Goal: Task Accomplishment & Management: Manage account settings

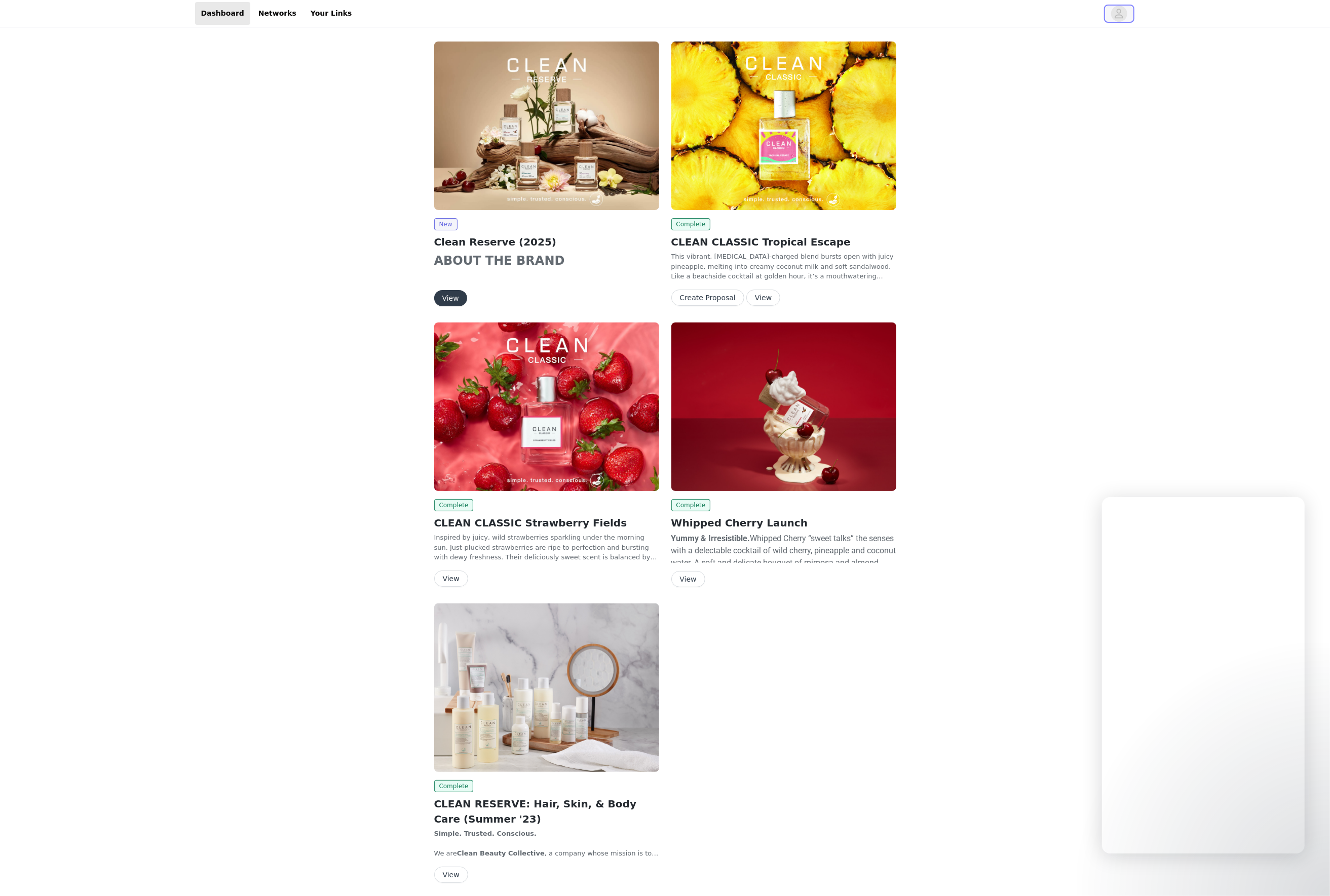
click at [1118, 14] on icon "avatar" at bounding box center [1119, 13] width 8 height 10
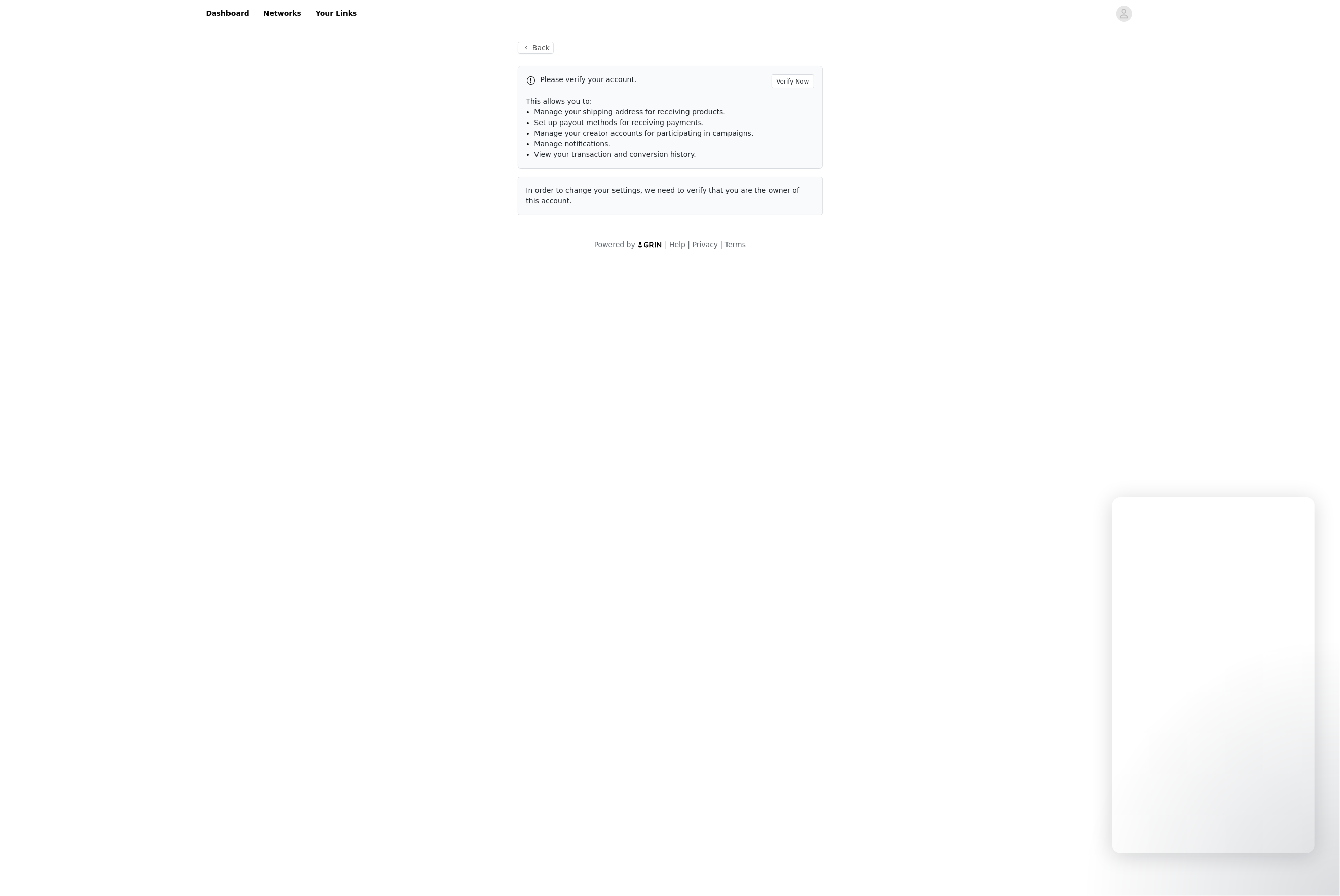
click at [921, 126] on div "Back Please verify your account. Verify Now This allows you to: Manage your shi…" at bounding box center [670, 145] width 1340 height 233
click at [540, 50] on button "Back" at bounding box center [536, 47] width 37 height 12
click at [540, 48] on button "Back" at bounding box center [536, 47] width 37 height 12
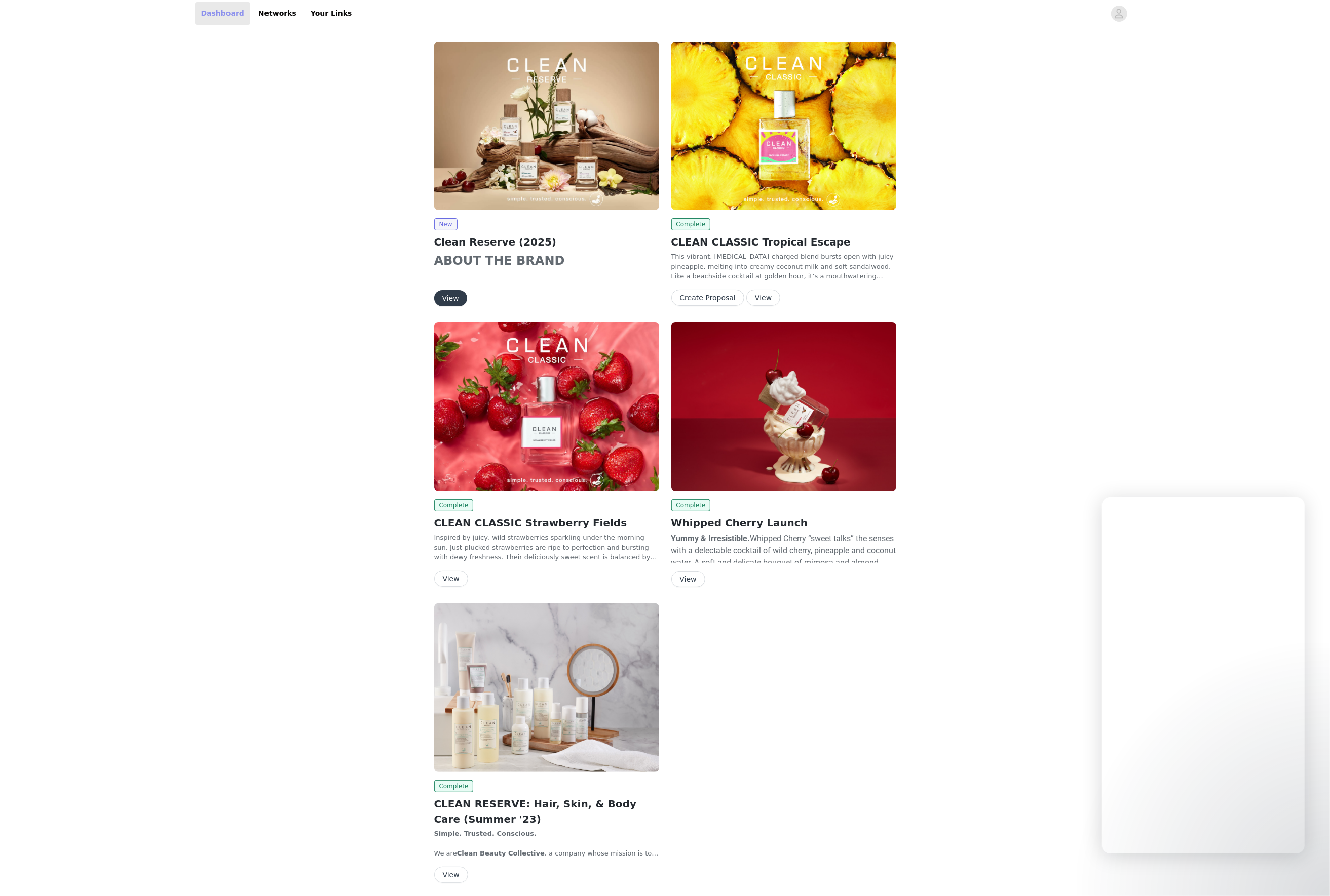
click at [218, 16] on link "Dashboard" at bounding box center [222, 13] width 55 height 23
click at [257, 11] on link "Networks" at bounding box center [277, 13] width 50 height 23
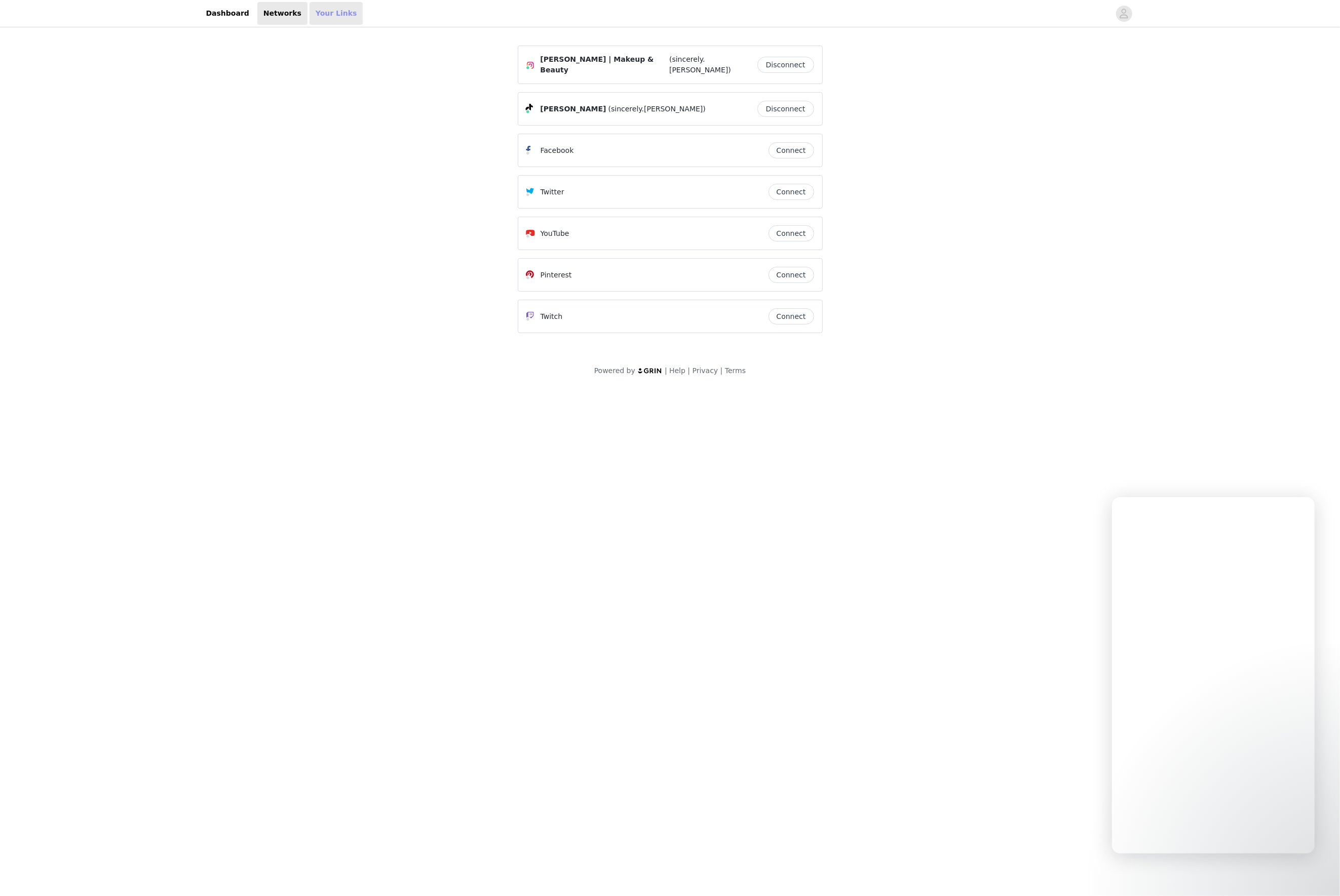
click at [319, 13] on link "Your Links" at bounding box center [336, 13] width 54 height 23
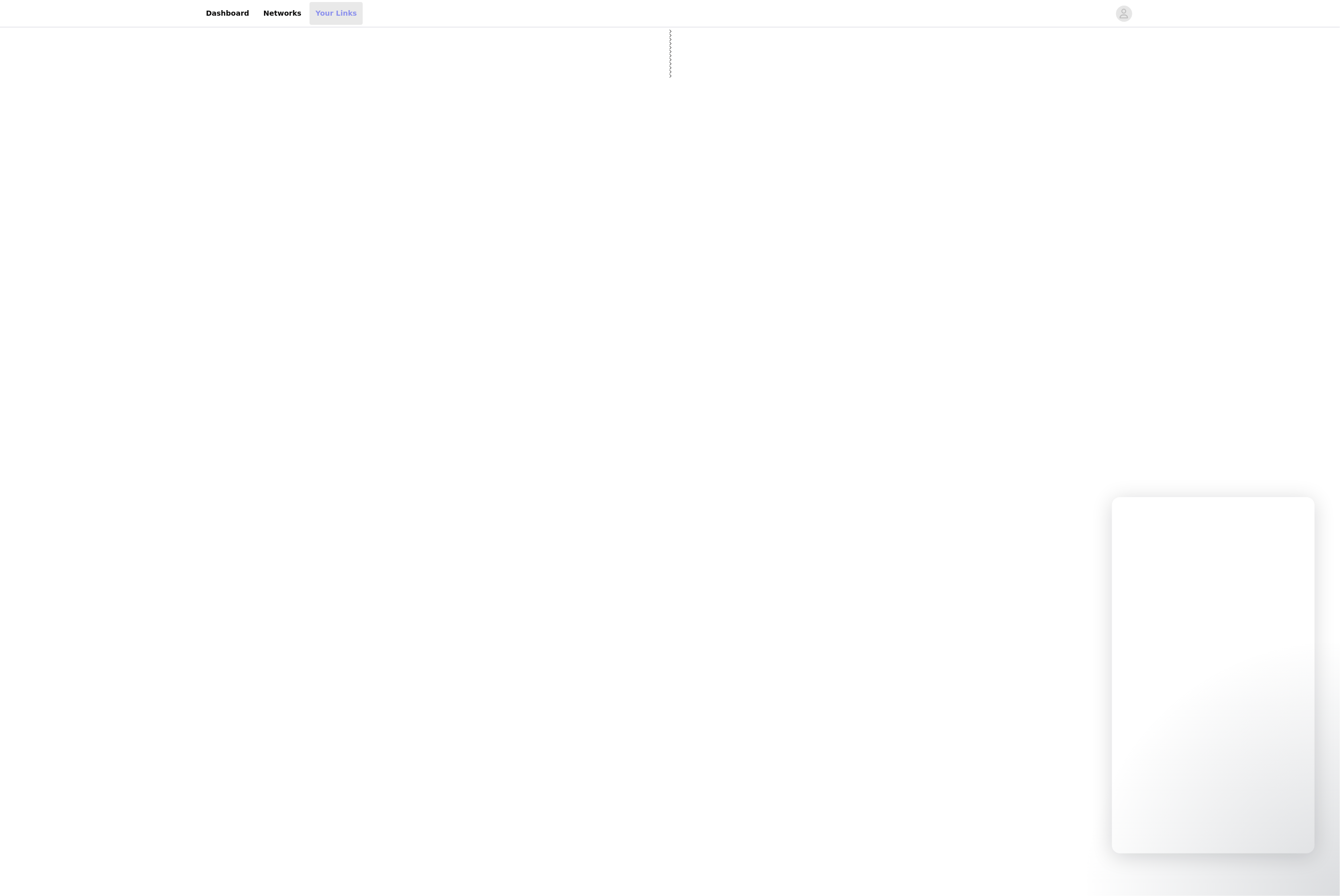
select select "12"
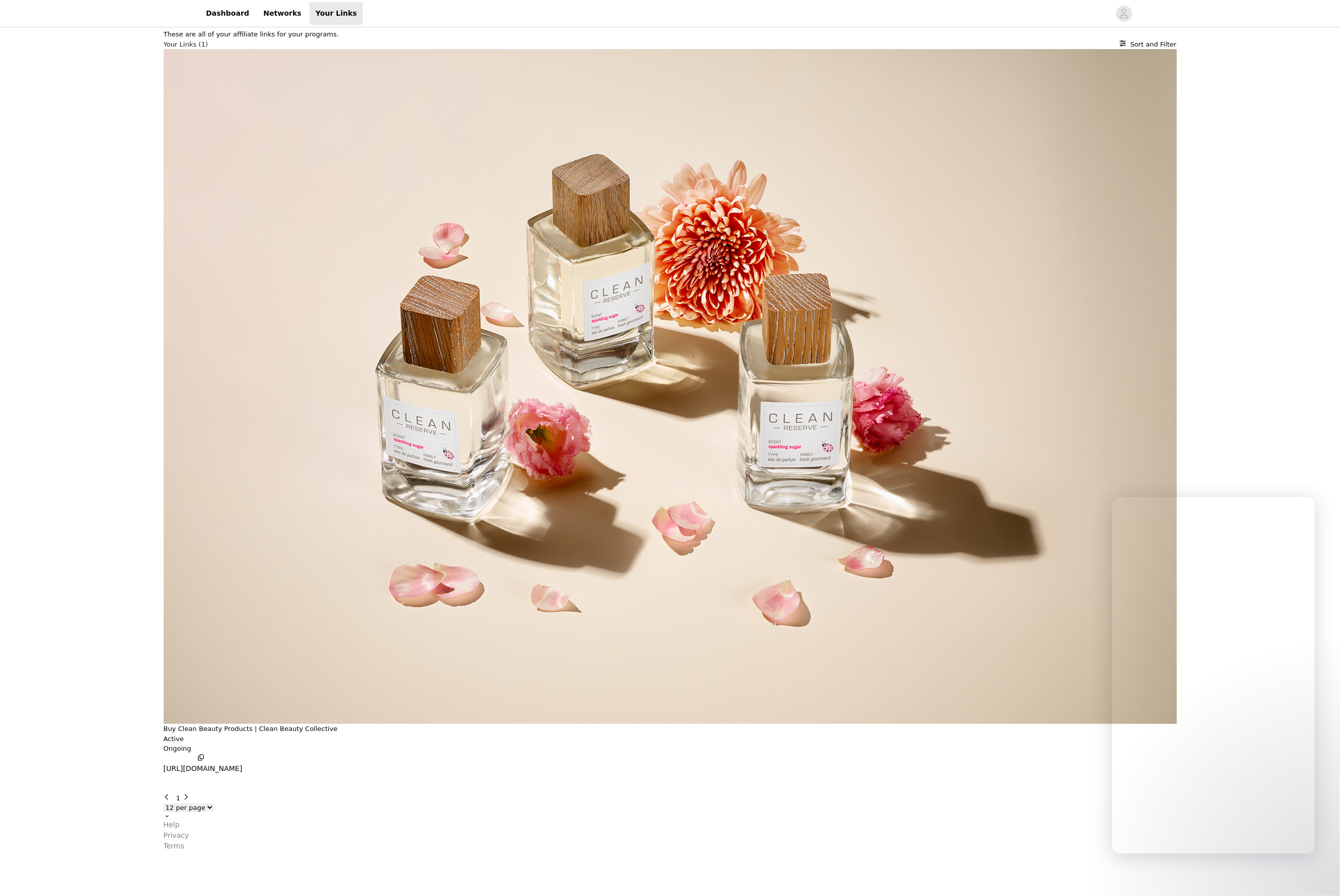
click at [1081, 137] on div "These are all of your affiliate links for your programs. Your Links (1) Sort an…" at bounding box center [670, 440] width 1013 height 822
click at [1132, 20] on button "button" at bounding box center [1123, 13] width 28 height 16
